Goal: Obtain resource: Download file/media

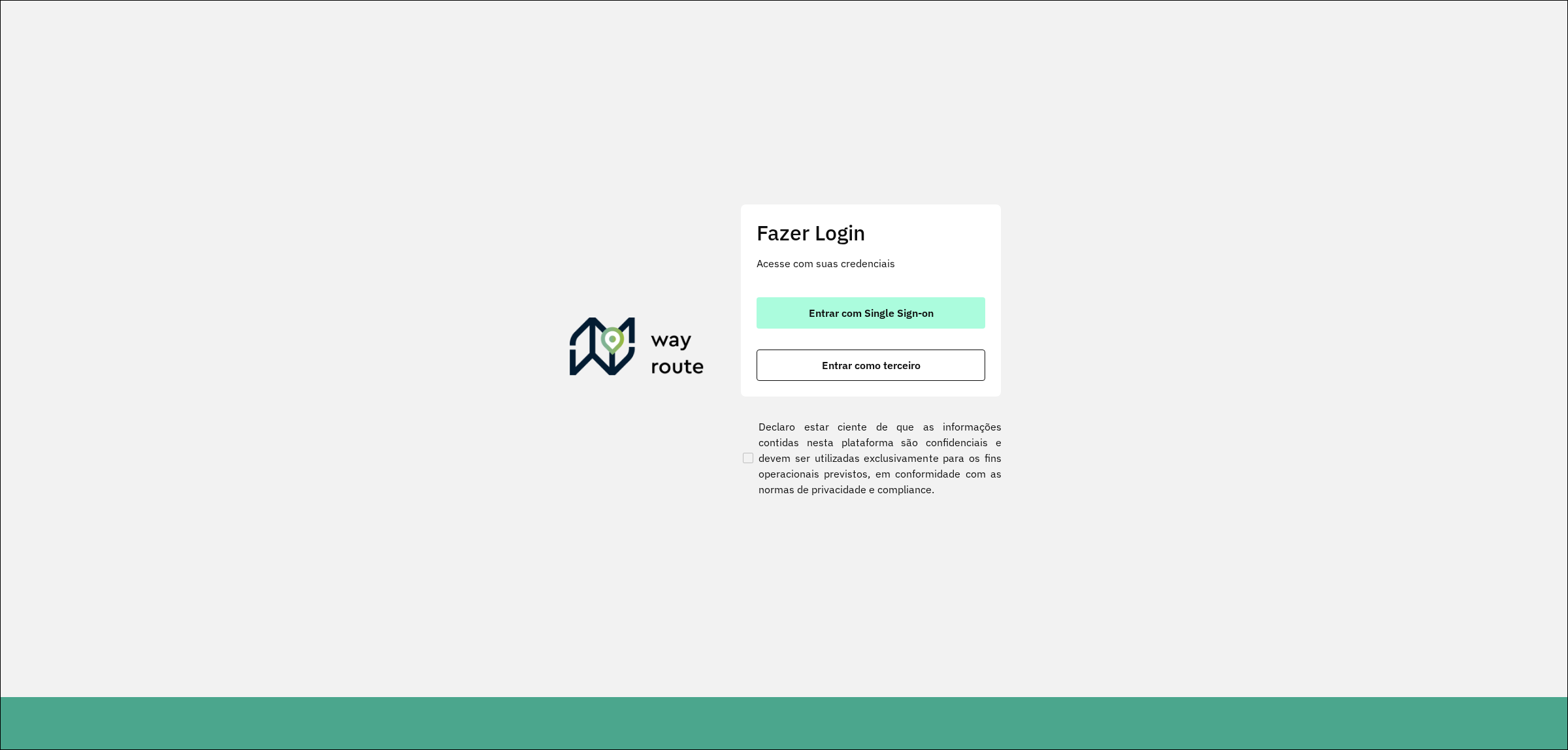
click at [858, 307] on span "Entrar com Single Sign-on" at bounding box center [871, 313] width 125 height 11
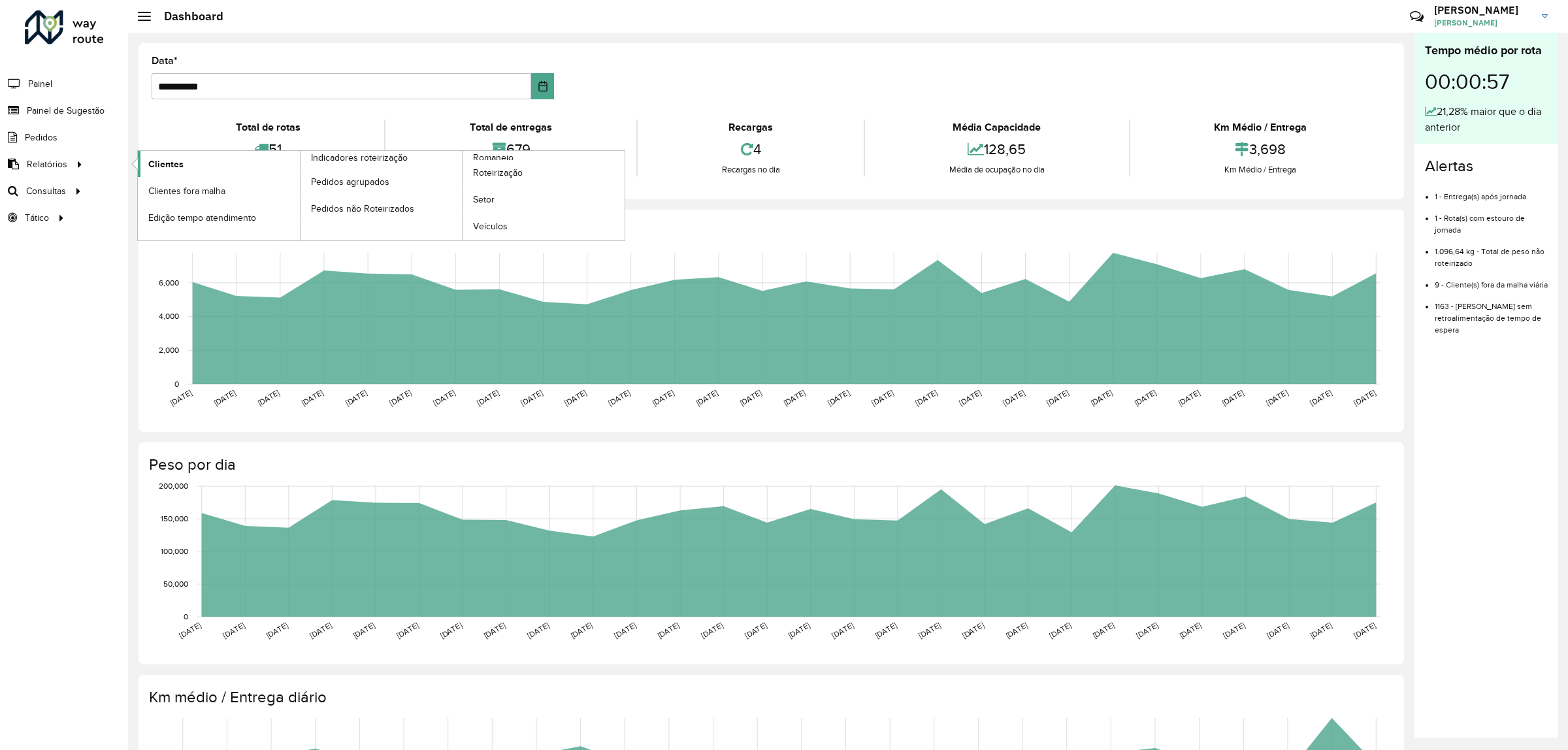
click at [197, 167] on link "Clientes" at bounding box center [219, 164] width 162 height 26
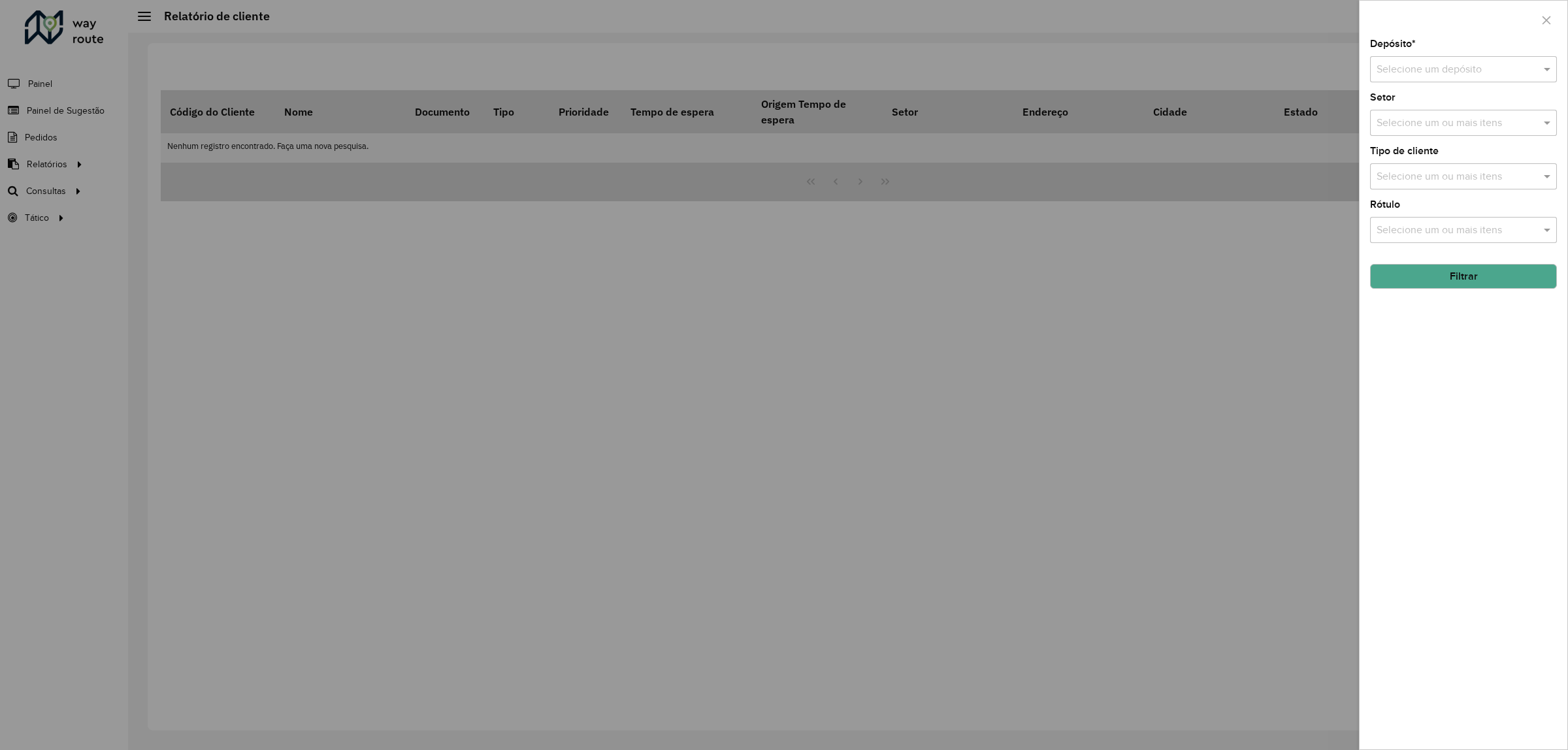
click at [1494, 67] on input "text" at bounding box center [1450, 70] width 147 height 16
click at [1457, 110] on div "CDD Norte" at bounding box center [1463, 108] width 186 height 23
click at [1476, 282] on button "Filtrar" at bounding box center [1464, 276] width 187 height 25
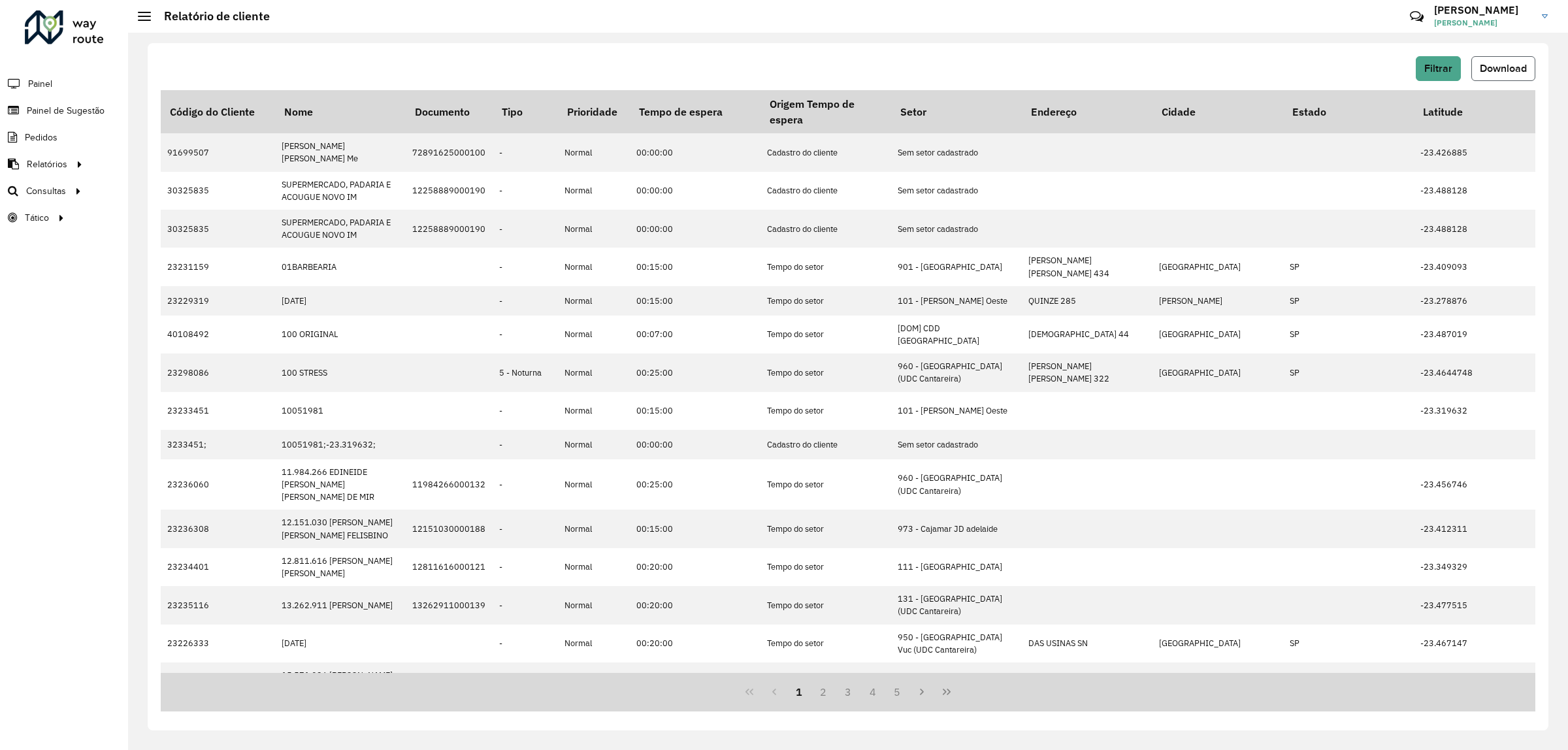
click at [1515, 69] on span "Download" at bounding box center [1503, 68] width 47 height 11
